Goal: Task Accomplishment & Management: Complete application form

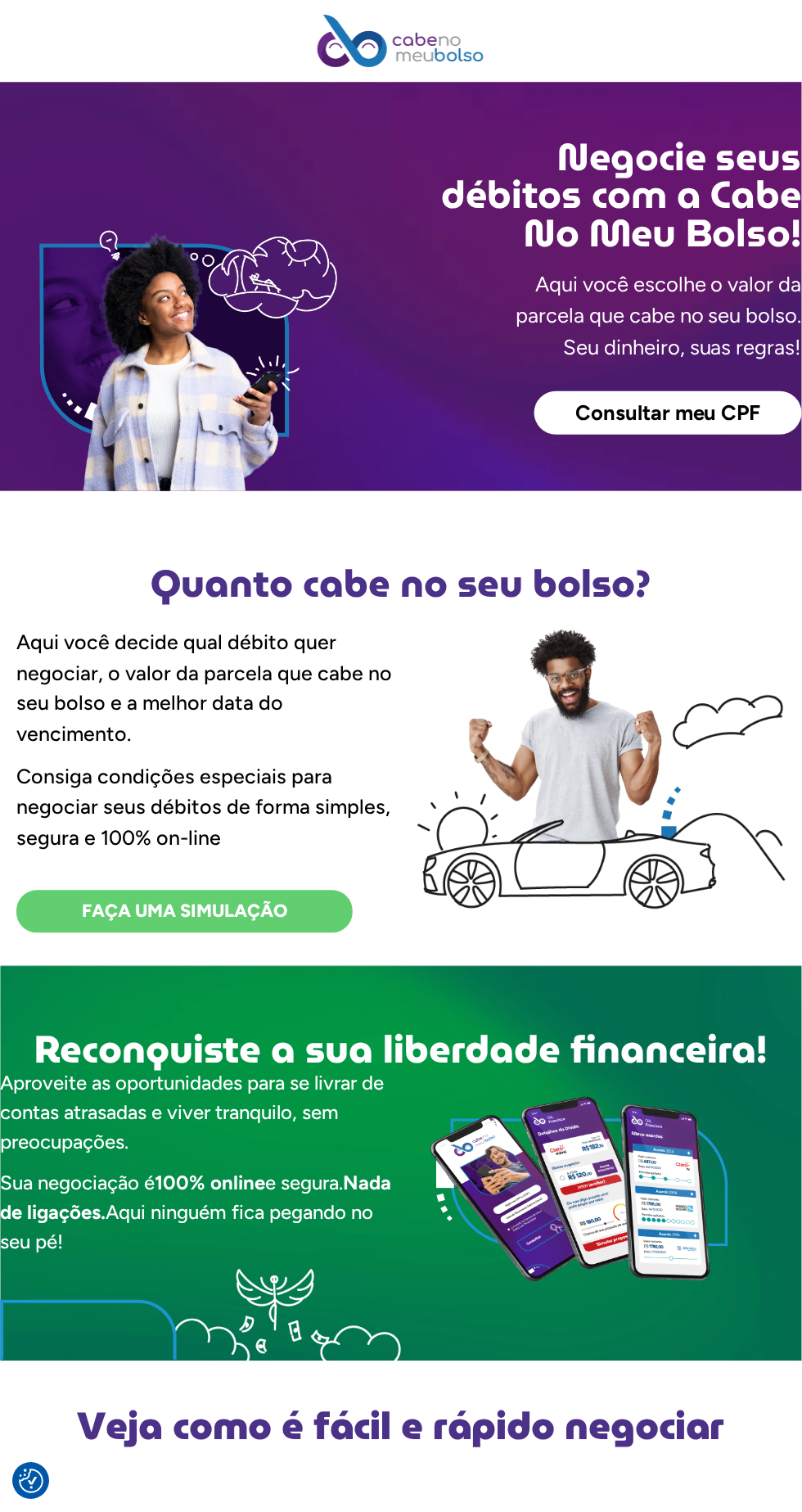
click at [722, 403] on span "Consultar meu CPF" at bounding box center [668, 413] width 186 height 21
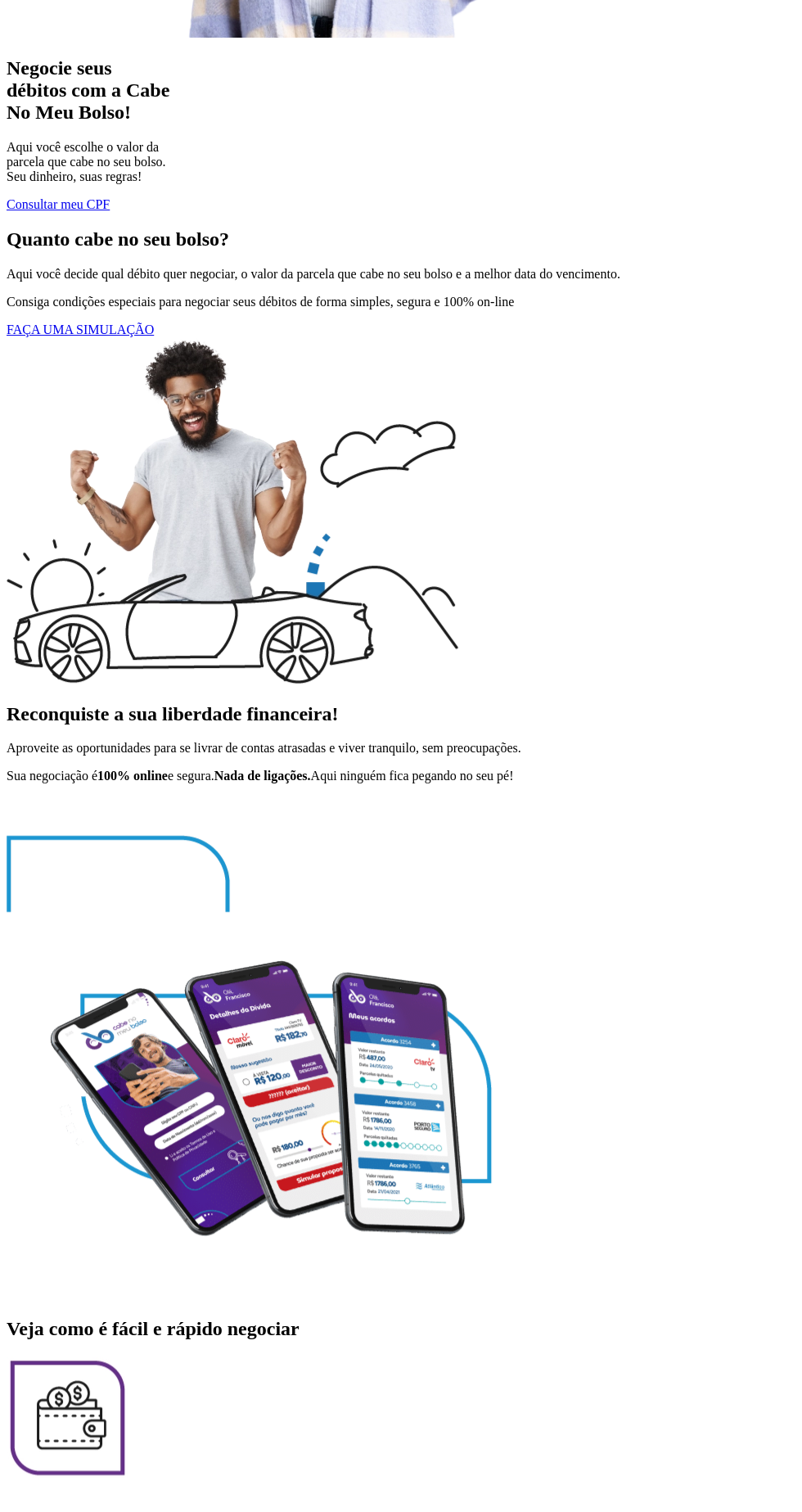
scroll to position [468, 0]
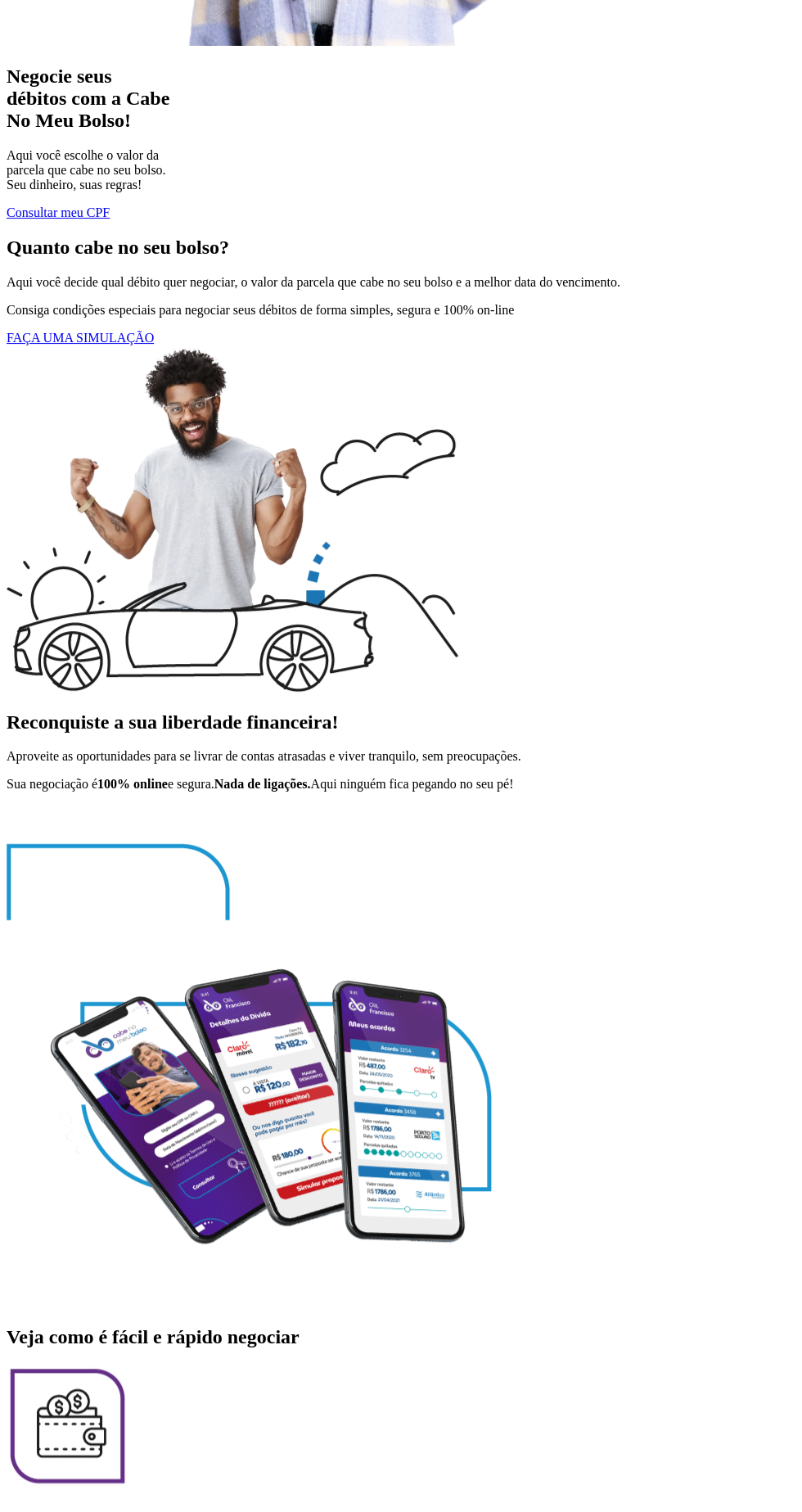
click at [154, 345] on span "FAÇA UMA SIMULAÇÃO" at bounding box center [80, 337] width 148 height 14
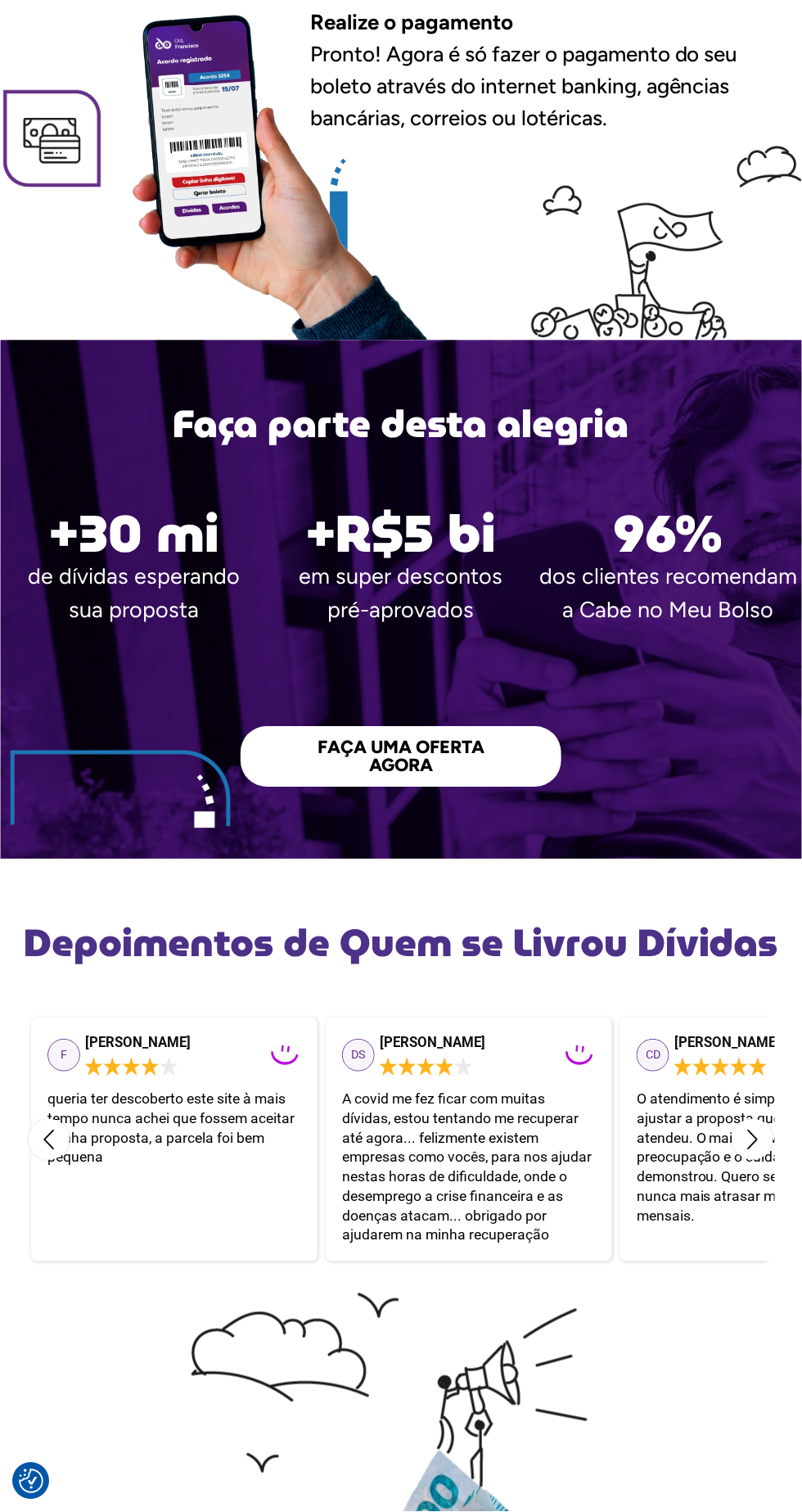
scroll to position [2157, 0]
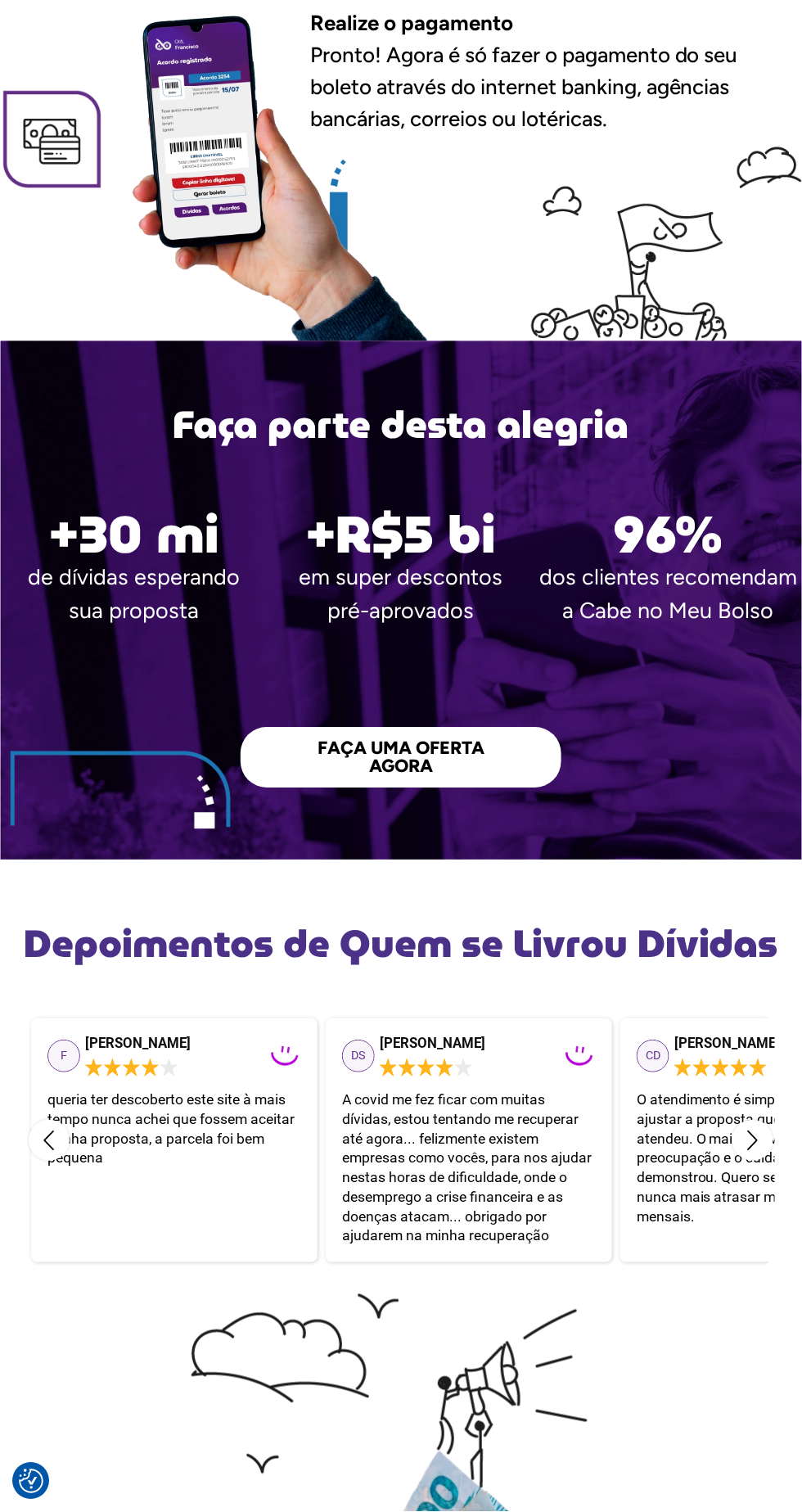
click at [495, 739] on span "FAÇA UMA OFERTA AGORA" at bounding box center [401, 757] width 189 height 36
